Goal: Task Accomplishment & Management: Complete application form

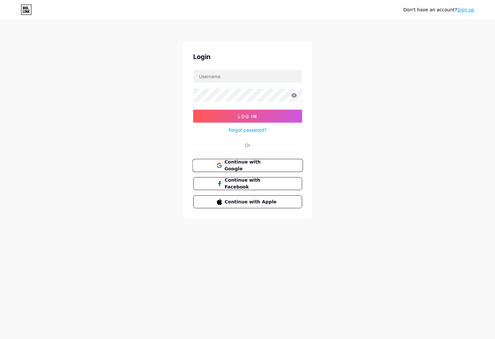
click at [241, 164] on span "Continue with Google" at bounding box center [251, 166] width 54 height 14
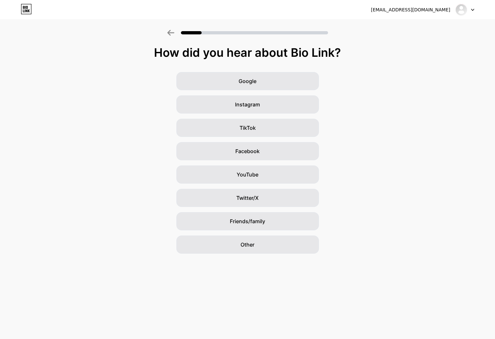
drag, startPoint x: 178, startPoint y: 53, endPoint x: 326, endPoint y: 54, distance: 147.6
click at [326, 54] on div "How did you hear about Bio Link?" at bounding box center [247, 52] width 489 height 13
drag, startPoint x: 292, startPoint y: 53, endPoint x: 205, endPoint y: 50, distance: 86.3
click at [205, 50] on div "How did you hear about Bio Link?" at bounding box center [247, 52] width 489 height 13
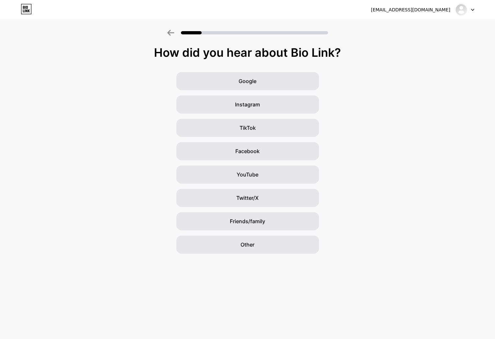
click at [205, 50] on div "How did you hear about Bio Link?" at bounding box center [247, 52] width 489 height 13
click at [245, 247] on span "Other" at bounding box center [248, 245] width 14 height 8
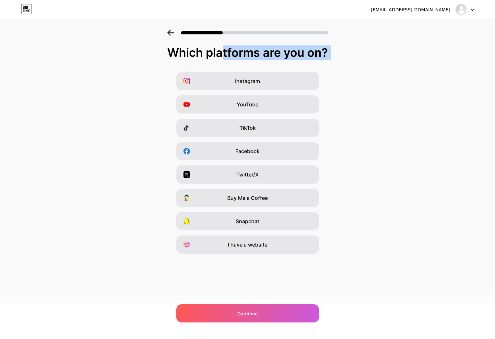
drag, startPoint x: 283, startPoint y: 58, endPoint x: 306, endPoint y: 60, distance: 23.4
click at [306, 60] on div "Which platforms are you on? Instagram YouTube TikTok Facebook Twitter/X Buy Me …" at bounding box center [247, 150] width 495 height 208
drag, startPoint x: 258, startPoint y: 58, endPoint x: 194, endPoint y: 56, distance: 64.9
click at [194, 56] on div "Which platforms are you on?" at bounding box center [247, 52] width 482 height 13
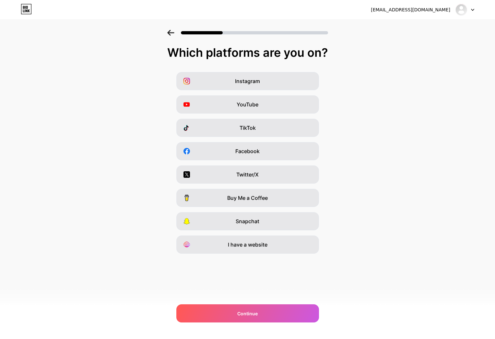
click at [110, 79] on div "Instagram YouTube TikTok Facebook Twitter/X Buy Me a Coffee Snapchat I have a w…" at bounding box center [247, 163] width 489 height 182
click at [259, 251] on div "I have a website" at bounding box center [247, 244] width 143 height 18
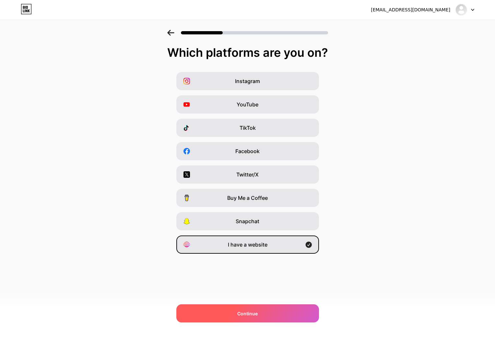
click at [249, 316] on span "Continue" at bounding box center [247, 313] width 20 height 7
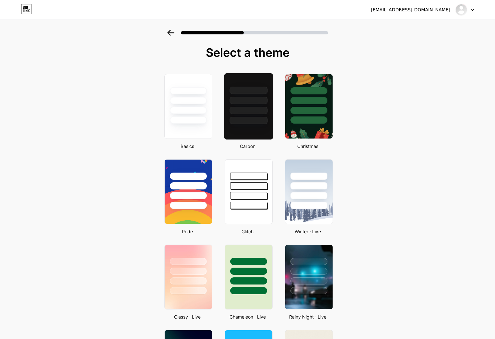
click at [244, 121] on div at bounding box center [249, 120] width 38 height 7
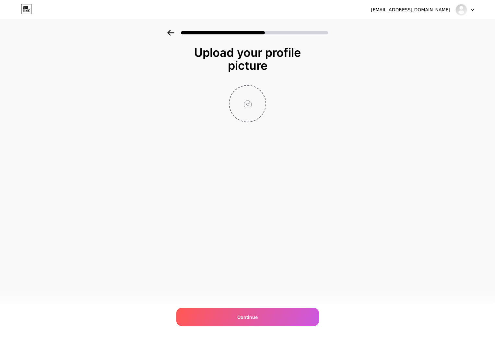
click at [256, 109] on input "file" at bounding box center [248, 104] width 36 height 36
type input "C:\fakepath\IMG_7984.JPG"
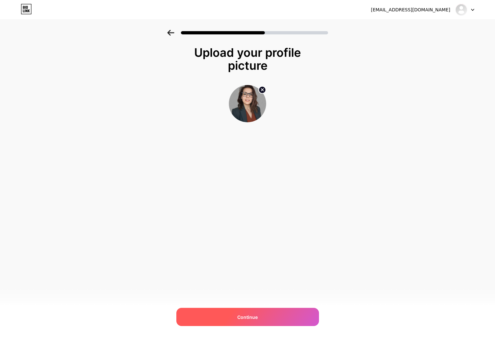
click at [259, 314] on div "Continue" at bounding box center [247, 317] width 143 height 18
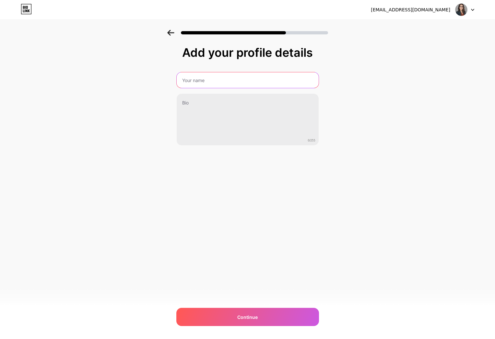
click at [199, 80] on input "text" at bounding box center [248, 80] width 142 height 16
type input "[PERSON_NAME]"
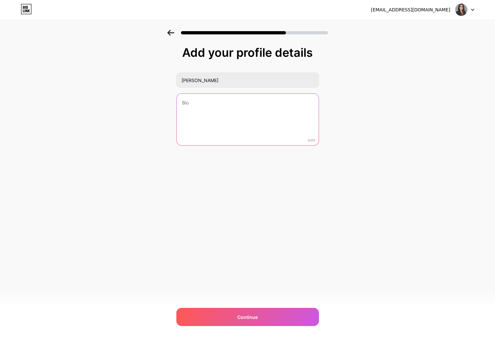
click at [219, 101] on textarea at bounding box center [248, 120] width 142 height 52
paste textarea "Web designer e grafica freelance | [PERSON_NAME] e consulenti | Marketing digit…"
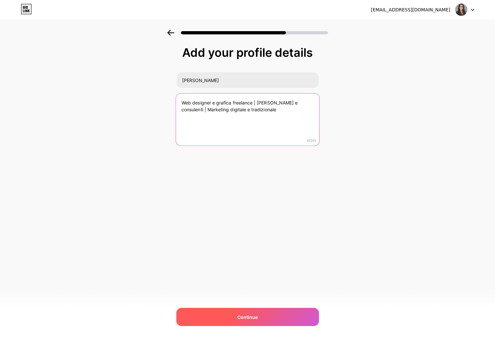
type textarea "Web designer e grafica freelance | [PERSON_NAME] e consulenti | Marketing digit…"
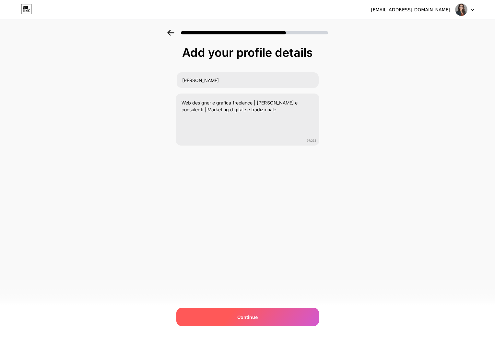
click at [262, 314] on div "Continue" at bounding box center [247, 317] width 143 height 18
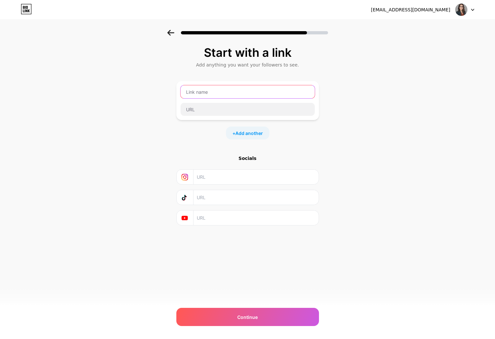
click at [202, 94] on input "text" at bounding box center [248, 91] width 134 height 13
type input "giuliasaggioro"
click at [219, 181] on input "text" at bounding box center [256, 177] width 118 height 15
paste input "[URL][DOMAIN_NAME]"
type input "[URL][DOMAIN_NAME]"
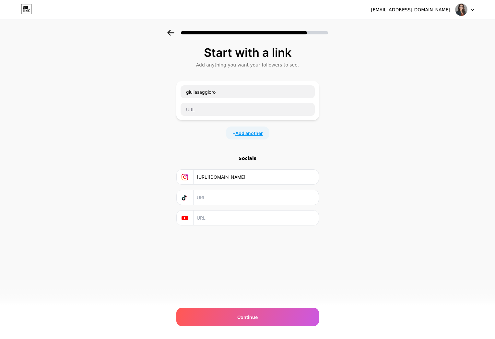
click at [241, 134] on span "Add another" at bounding box center [249, 133] width 28 height 7
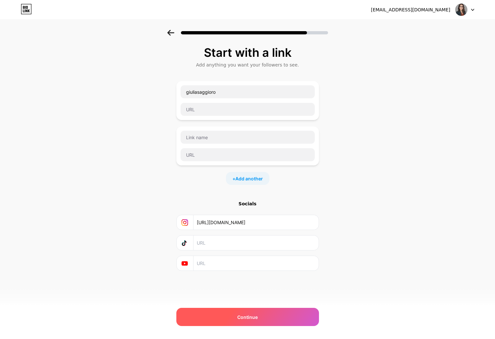
click at [228, 316] on div "Continue" at bounding box center [247, 317] width 143 height 18
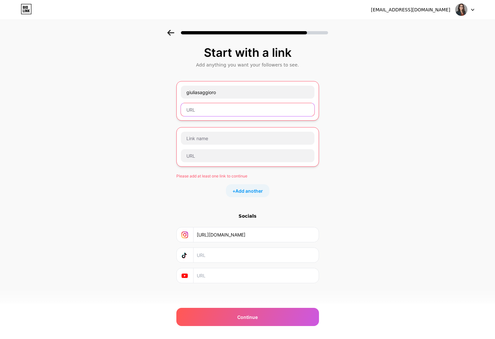
click at [197, 115] on input "text" at bounding box center [248, 109] width 134 height 13
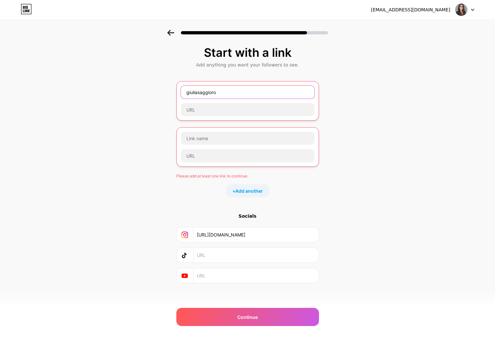
click at [210, 96] on input "giuliasaggioro" at bounding box center [248, 92] width 134 height 13
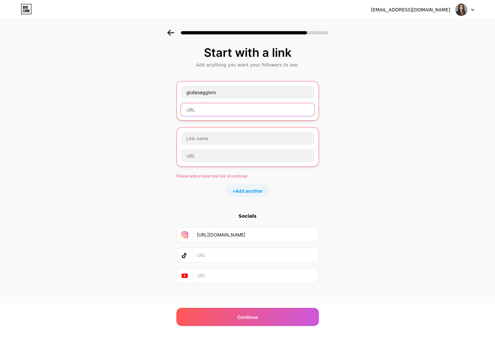
click at [202, 113] on input "text" at bounding box center [248, 109] width 134 height 13
paste input "[URL][DOMAIN_NAME]"
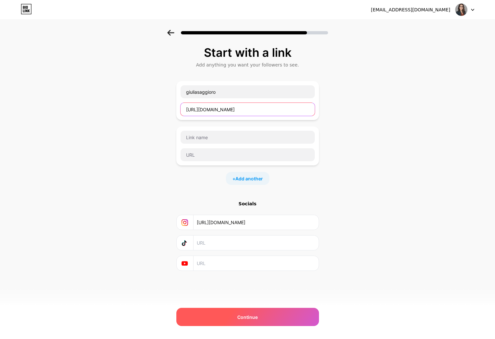
type input "[URL][DOMAIN_NAME]"
click at [241, 316] on span "Continue" at bounding box center [247, 317] width 20 height 7
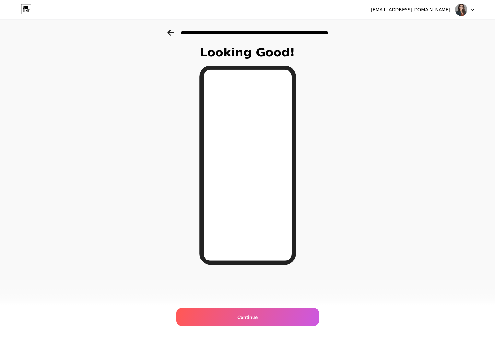
click at [169, 33] on icon at bounding box center [170, 33] width 7 height 6
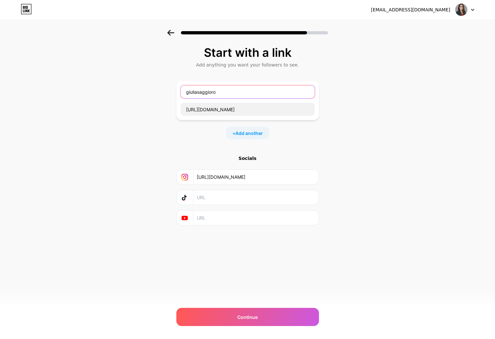
click at [208, 92] on input "giuliasaggioro" at bounding box center [248, 91] width 134 height 13
type input "Sito web"
click at [249, 132] on span "Add another" at bounding box center [249, 133] width 28 height 7
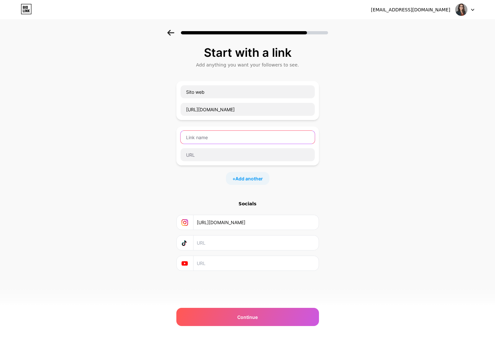
click at [205, 136] on input "text" at bounding box center [248, 137] width 134 height 13
type input "Linkedin"
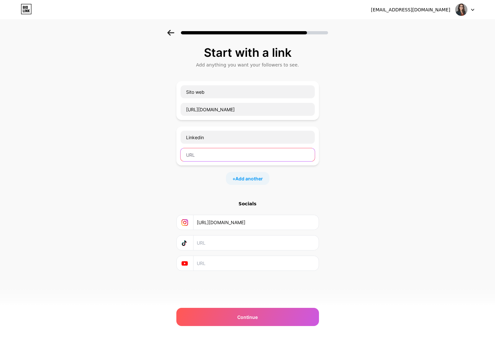
click at [214, 153] on input "text" at bounding box center [248, 154] width 134 height 13
paste input "[URL][DOMAIN_NAME]"
type input "[URL][DOMAIN_NAME]"
click at [240, 180] on span "Add another" at bounding box center [249, 178] width 28 height 7
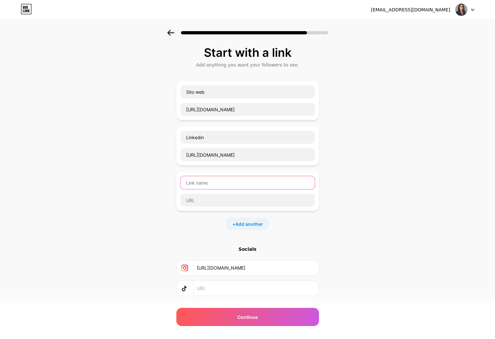
click at [204, 185] on input "text" at bounding box center [248, 182] width 134 height 13
type input "P"
click at [186, 183] on input "Chiamami" at bounding box center [248, 182] width 134 height 13
type input "☎ Chiamami"
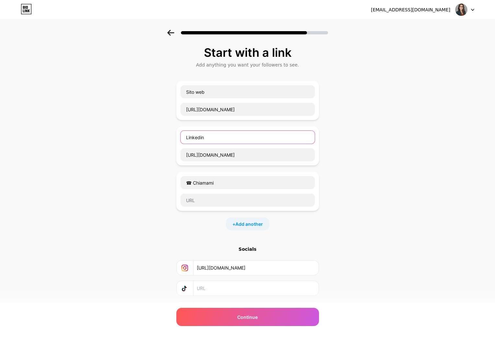
click at [185, 138] on input "Linkedin" at bounding box center [248, 137] width 134 height 13
type input "☕️ Linkedin"
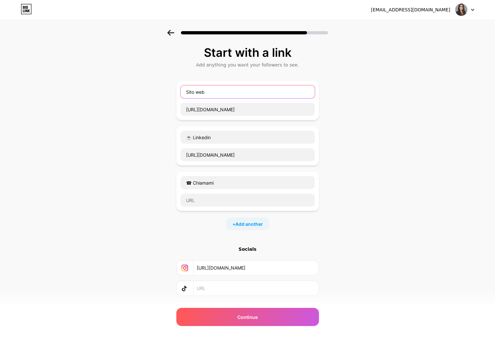
click at [186, 92] on input "Sito web" at bounding box center [248, 91] width 134 height 13
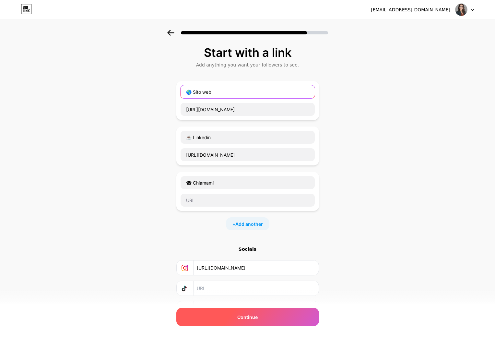
type input "🌎 Sito web"
click at [225, 317] on div "Continue" at bounding box center [247, 317] width 143 height 18
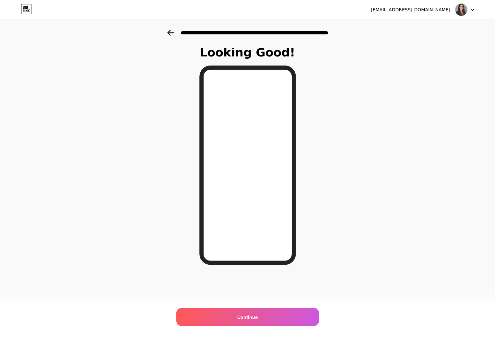
drag, startPoint x: 168, startPoint y: 34, endPoint x: 174, endPoint y: 39, distance: 7.1
click at [168, 34] on icon at bounding box center [170, 33] width 7 height 6
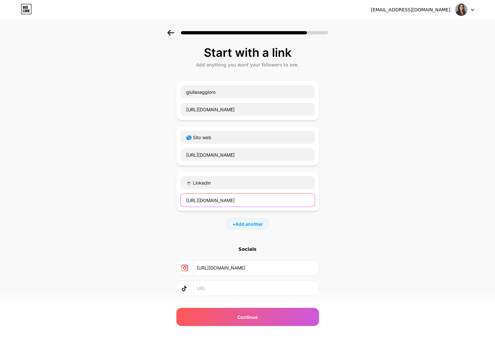
drag, startPoint x: 302, startPoint y: 200, endPoint x: 164, endPoint y: 179, distance: 139.1
click at [164, 179] on div "Start with a link Add anything you want your followers to see. giuliasaggioro […" at bounding box center [247, 189] width 495 height 319
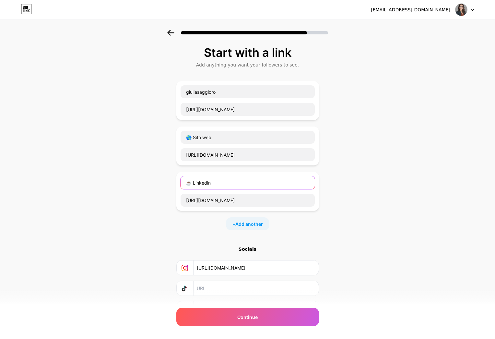
click at [236, 179] on input "☕️ Linkedin" at bounding box center [248, 182] width 134 height 13
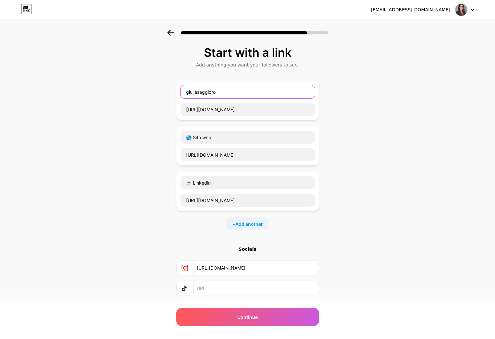
click at [182, 92] on input "giuliasaggioro" at bounding box center [248, 91] width 134 height 13
click at [220, 92] on input "giuliasaggioro" at bounding box center [248, 91] width 134 height 13
click at [223, 107] on input "[URL][DOMAIN_NAME]" at bounding box center [248, 109] width 134 height 13
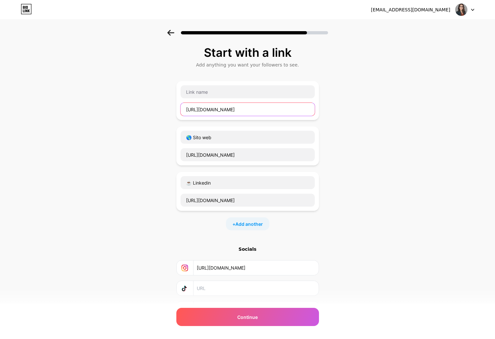
click at [223, 107] on input "[URL][DOMAIN_NAME]" at bounding box center [248, 109] width 134 height 13
click at [345, 160] on div "Start with a link Add anything you want your followers to see. 🌎 Sito web [URL]…" at bounding box center [247, 189] width 495 height 319
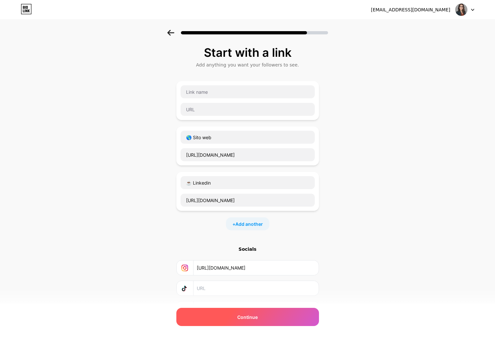
click at [243, 316] on span "Continue" at bounding box center [247, 317] width 20 height 7
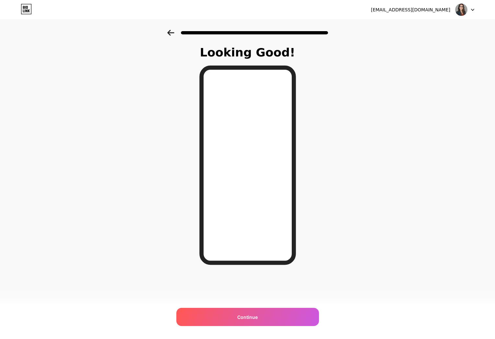
click at [165, 33] on div at bounding box center [247, 30] width 495 height 23
click at [169, 34] on icon at bounding box center [170, 33] width 7 height 6
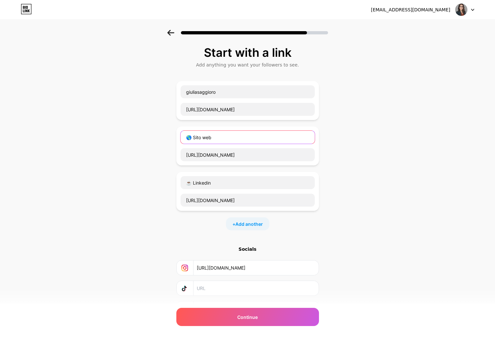
click at [238, 137] on input "🌎 Sito web" at bounding box center [248, 137] width 134 height 13
click at [242, 155] on input "[URL][DOMAIN_NAME]" at bounding box center [248, 154] width 134 height 13
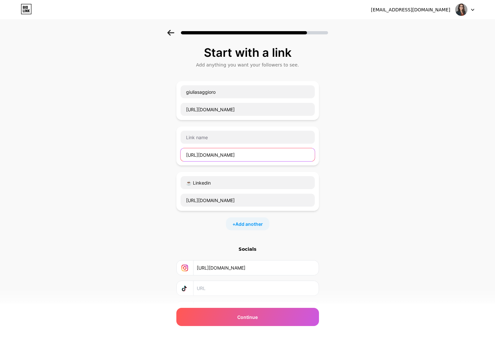
click at [242, 155] on input "[URL][DOMAIN_NAME]" at bounding box center [248, 154] width 134 height 13
click at [150, 210] on div "Start with a link Add anything you want your followers to see. giuliasaggioro […" at bounding box center [247, 189] width 495 height 319
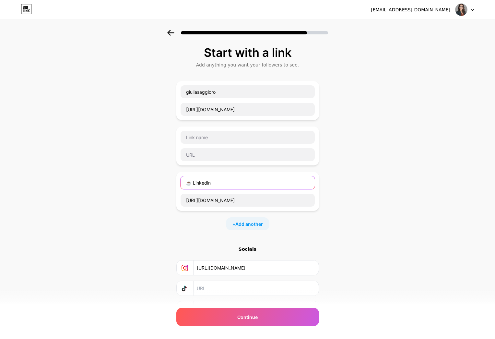
click at [204, 182] on input "☕️ Linkedin" at bounding box center [248, 182] width 134 height 13
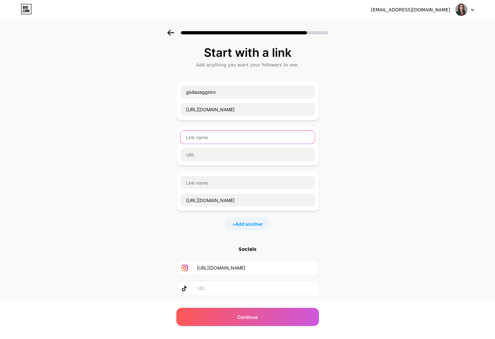
click at [203, 139] on input "text" at bounding box center [248, 137] width 134 height 13
paste input "☕️ Linkedin"
type input "☕️ Linkedin"
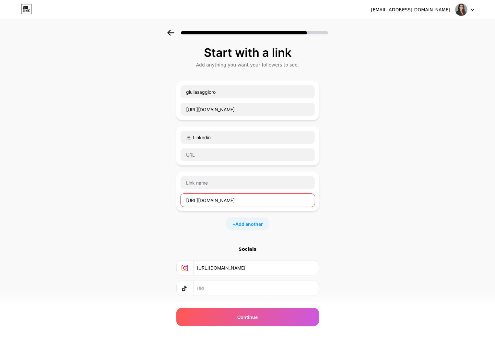
click at [215, 200] on input "[URL][DOMAIN_NAME]" at bounding box center [248, 200] width 134 height 13
click at [207, 155] on input "text" at bounding box center [248, 154] width 134 height 13
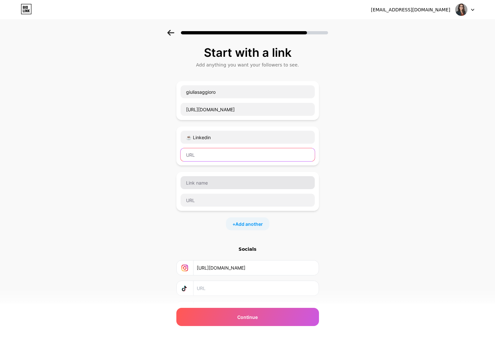
paste input "[URL][DOMAIN_NAME]"
type input "[URL][DOMAIN_NAME]"
drag, startPoint x: 156, startPoint y: 196, endPoint x: 164, endPoint y: 201, distance: 10.3
click at [156, 196] on div "Start with a link Add anything you want your followers to see. giuliasaggioro […" at bounding box center [247, 189] width 495 height 319
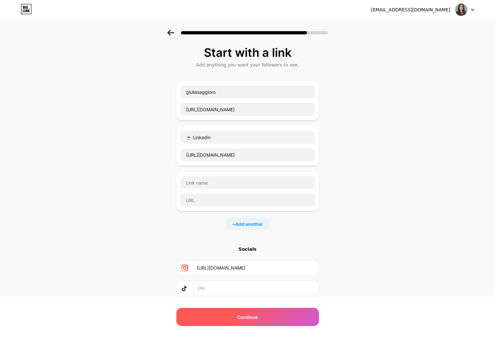
click at [261, 316] on div "Continue" at bounding box center [247, 317] width 143 height 18
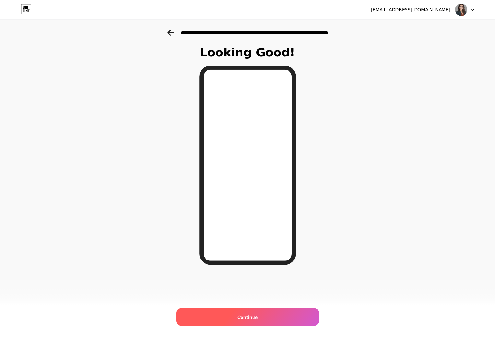
click at [244, 318] on span "Continue" at bounding box center [247, 317] width 20 height 7
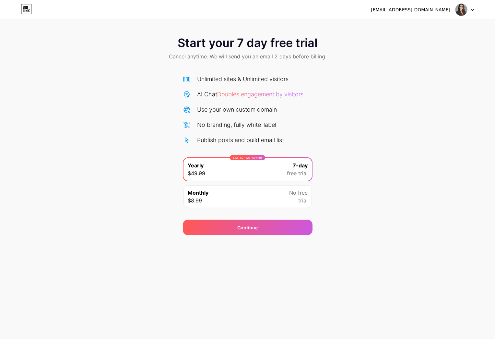
click at [34, 10] on div "[EMAIL_ADDRESS][DOMAIN_NAME] Logout" at bounding box center [247, 10] width 495 height 12
click at [23, 11] on icon at bounding box center [23, 10] width 1 height 3
